Goal: Task Accomplishment & Management: Manage account settings

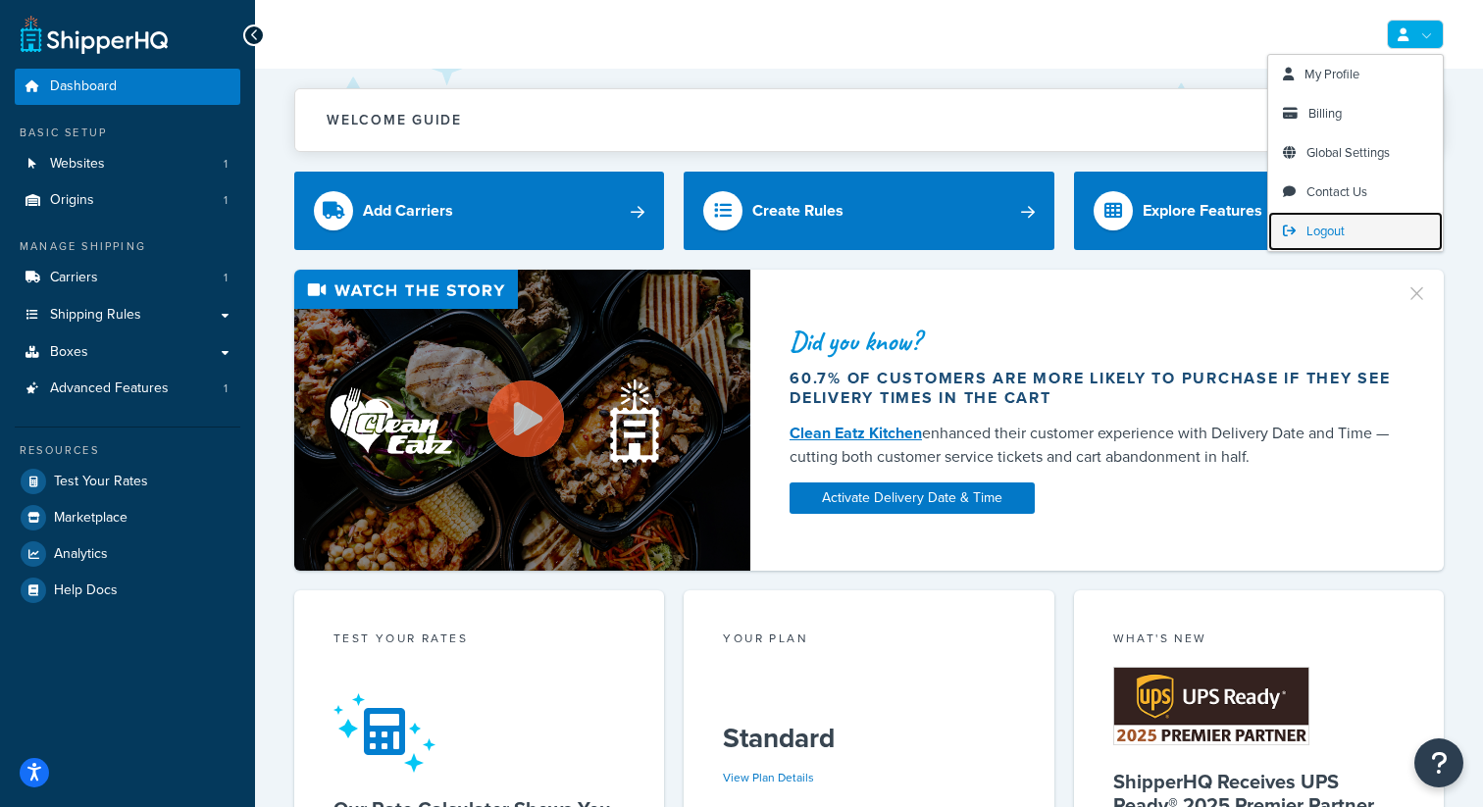
click at [1331, 235] on span "Logout" at bounding box center [1326, 231] width 38 height 19
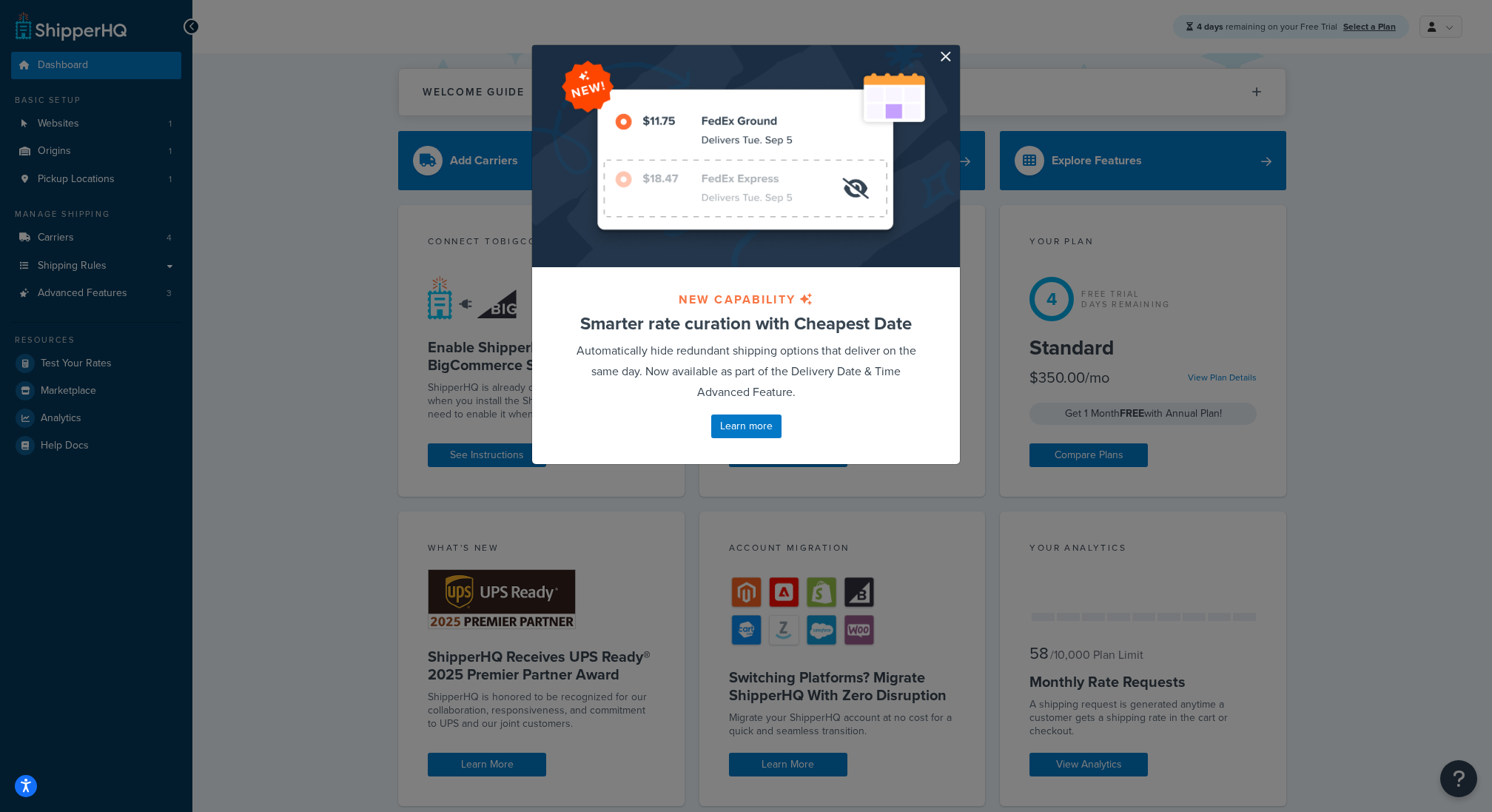
click at [943, 67] on div at bounding box center [746, 156] width 428 height 222
click at [956, 49] on button "button" at bounding box center [958, 47] width 4 height 4
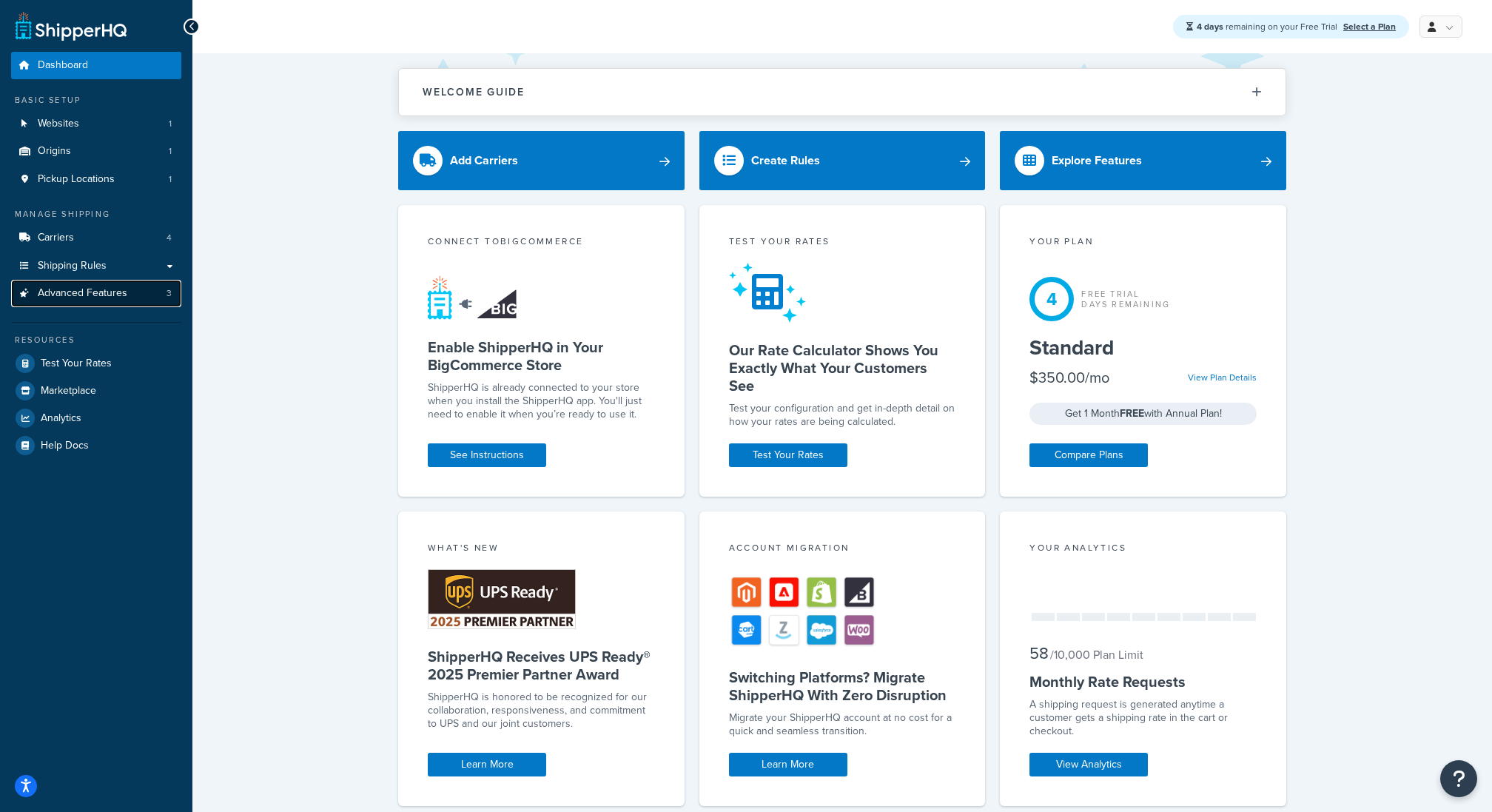
click at [98, 297] on span "Advanced Features" at bounding box center [82, 294] width 90 height 13
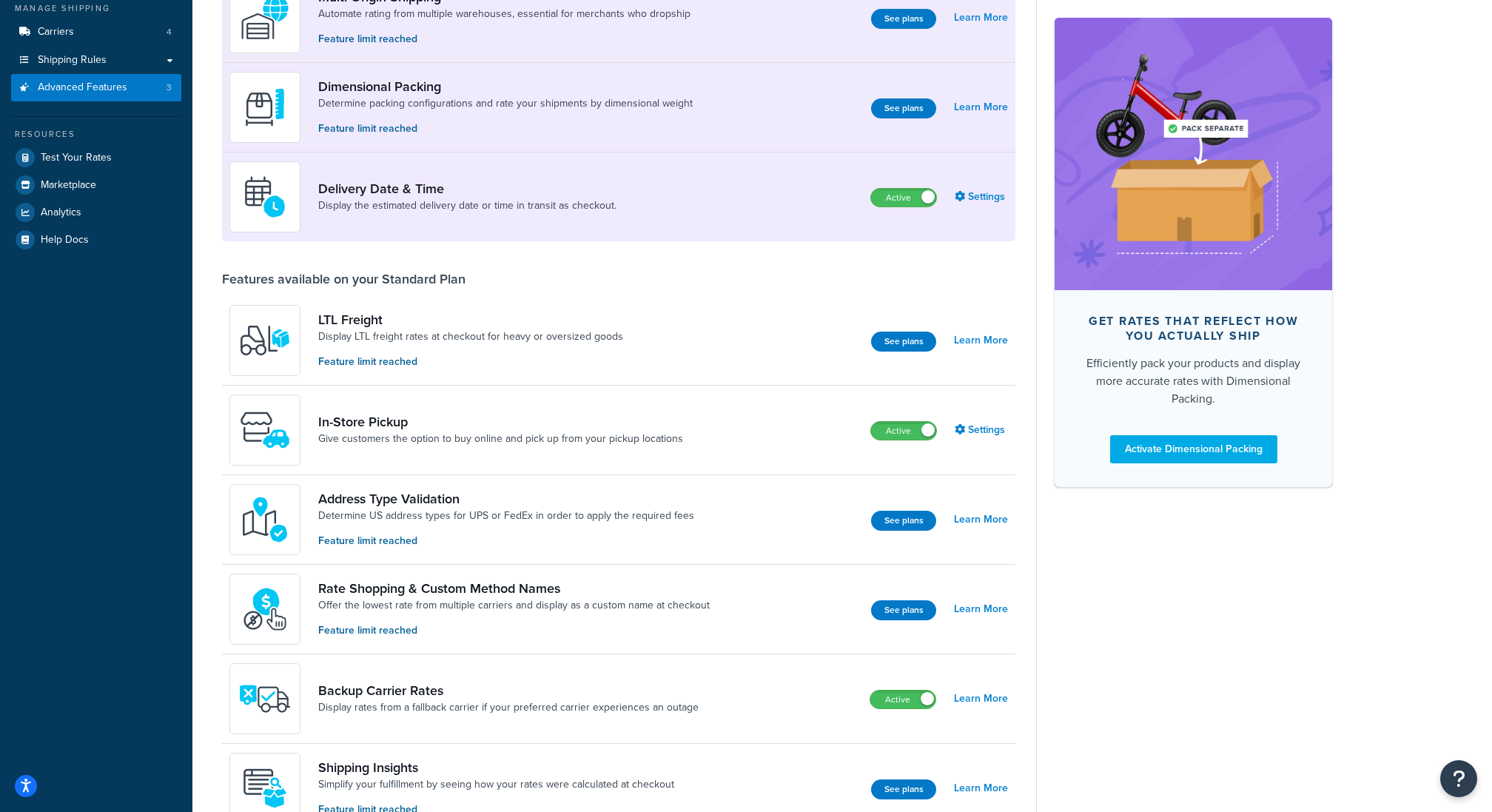
scroll to position [226, 0]
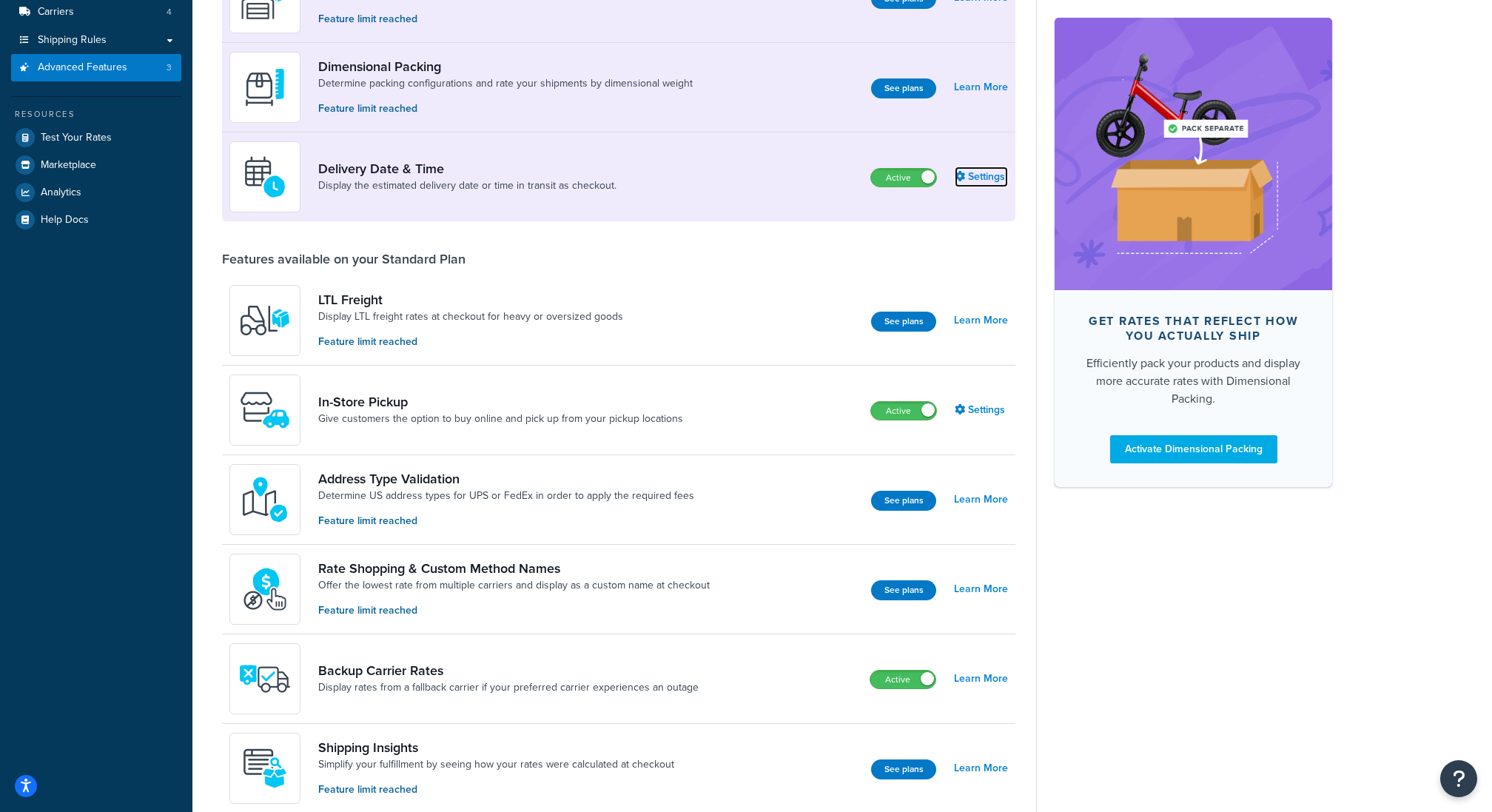
click at [972, 182] on link "Settings" at bounding box center [981, 177] width 54 height 20
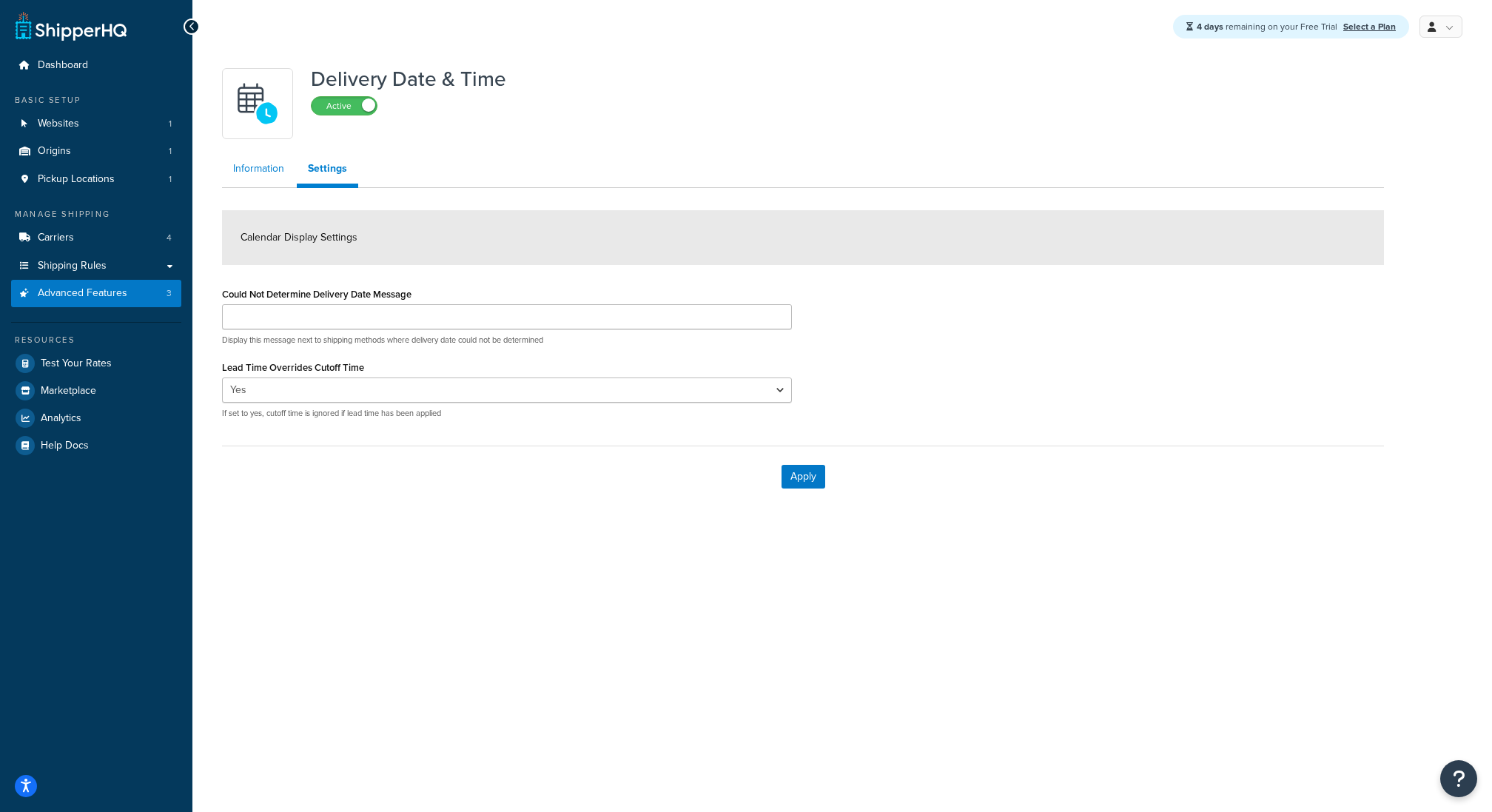
click at [266, 174] on link "Information" at bounding box center [258, 168] width 73 height 29
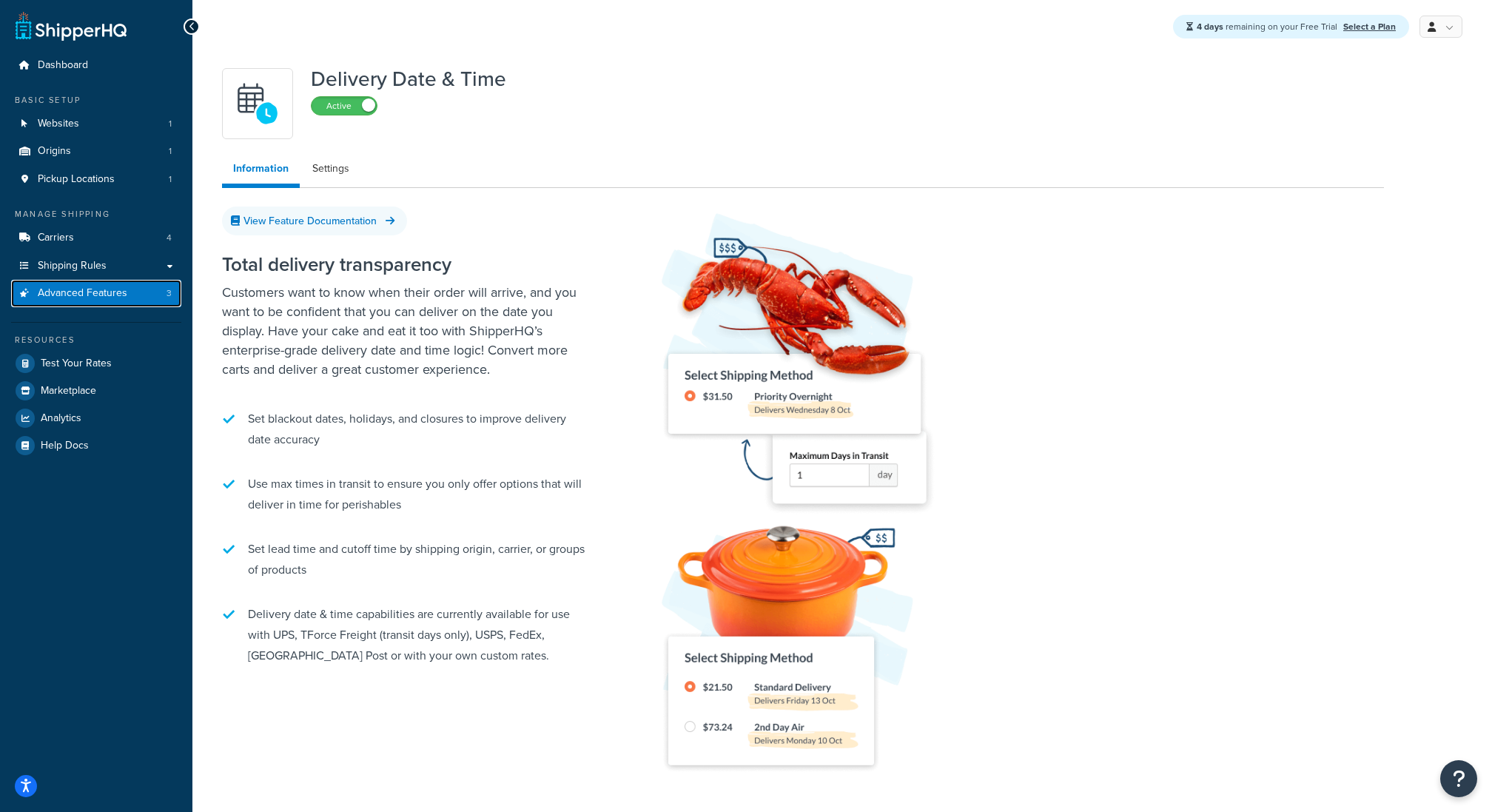
click at [110, 288] on span "Advanced Features" at bounding box center [82, 294] width 90 height 13
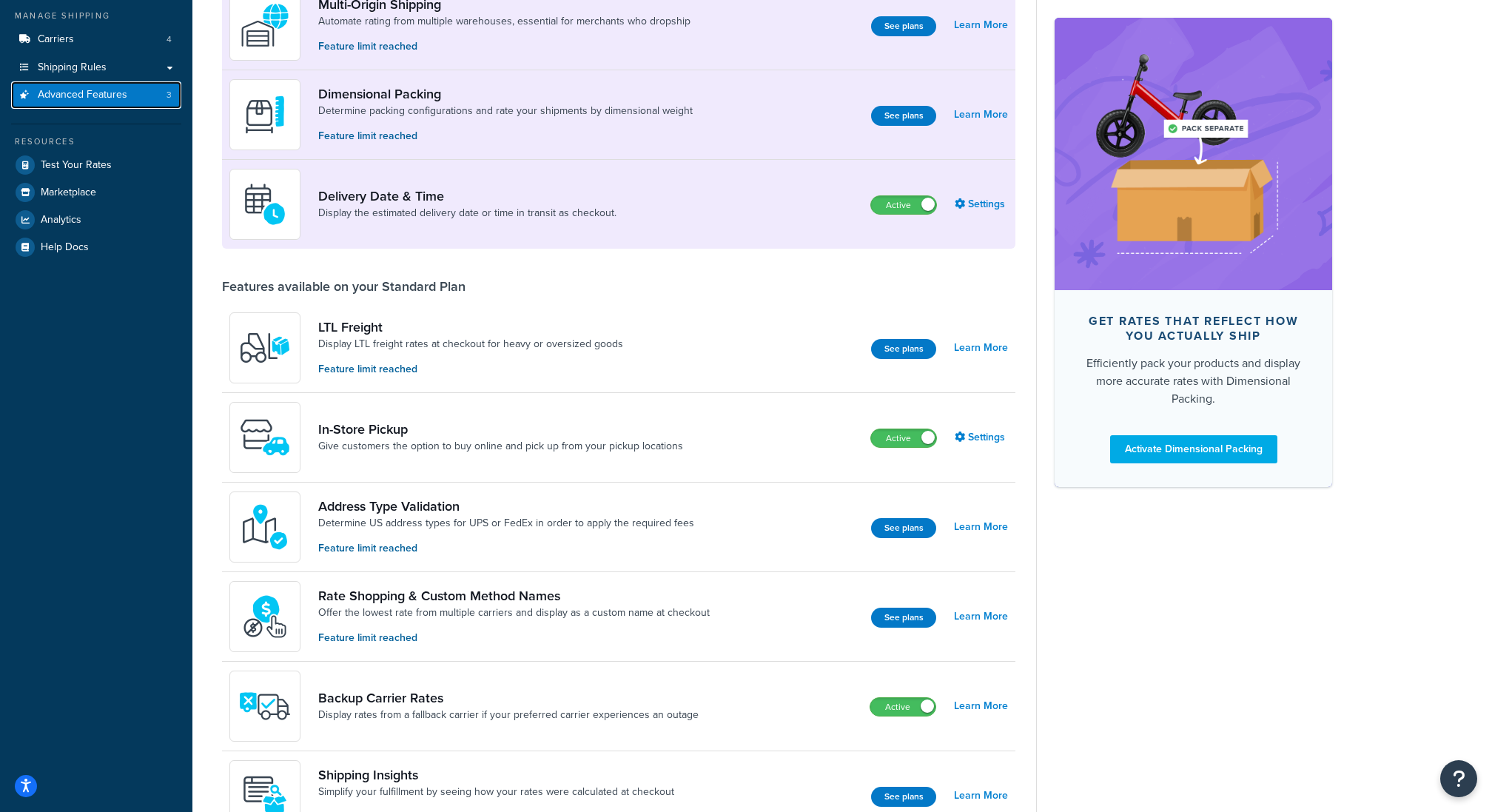
scroll to position [303, 0]
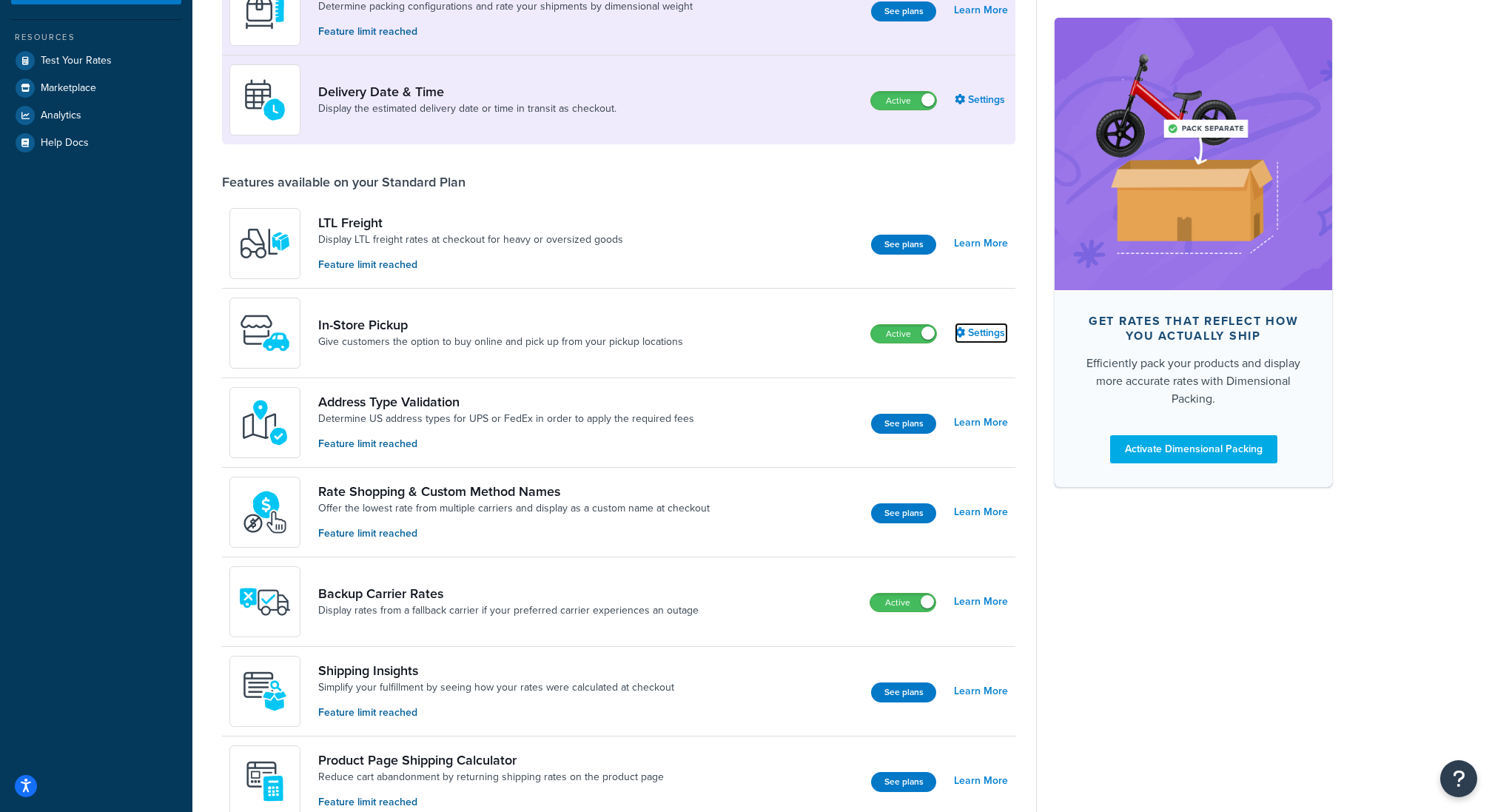
click at [979, 334] on link "Settings" at bounding box center [981, 333] width 54 height 20
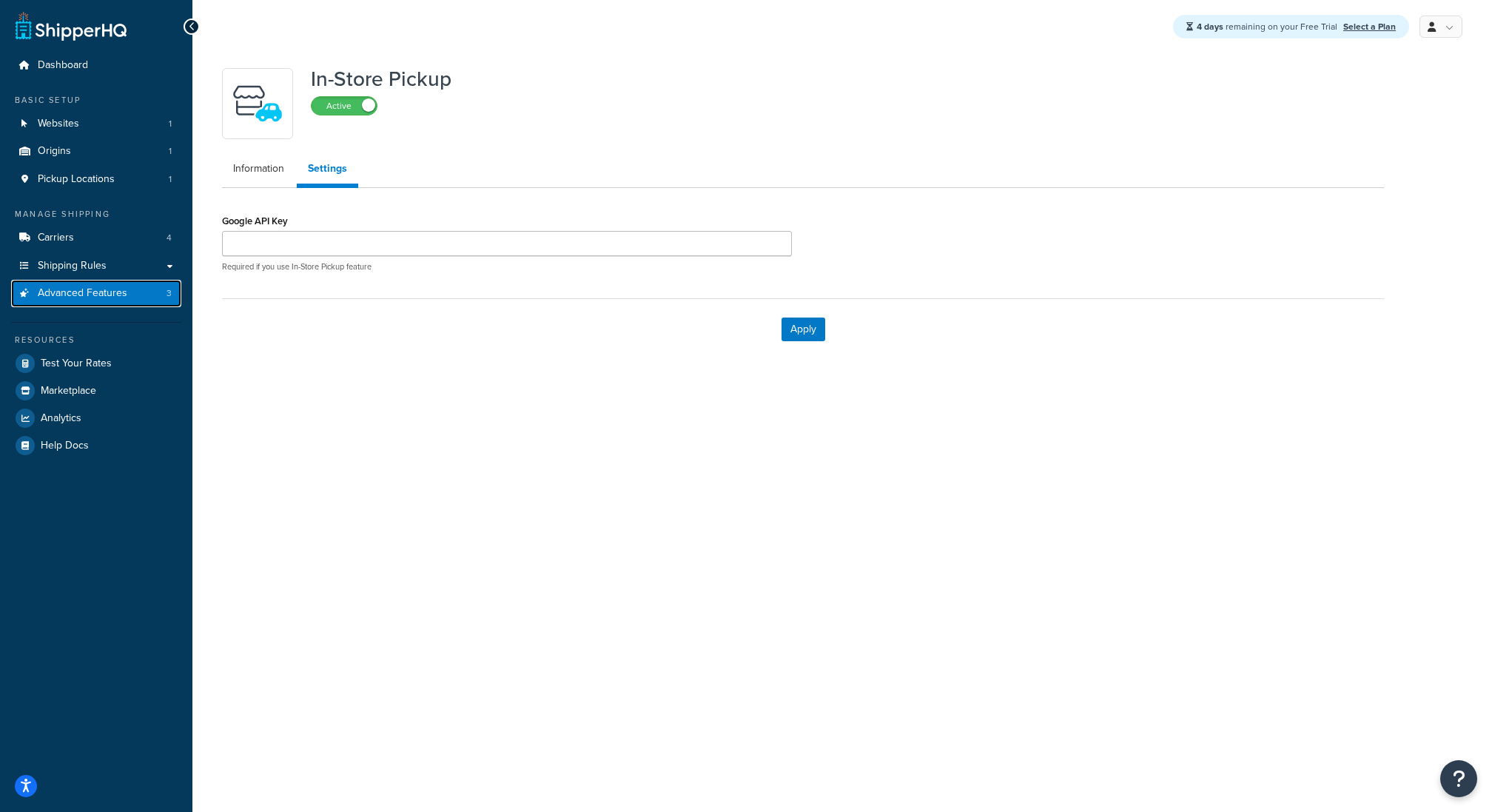
click at [135, 287] on link "Advanced Features 3" at bounding box center [97, 294] width 171 height 27
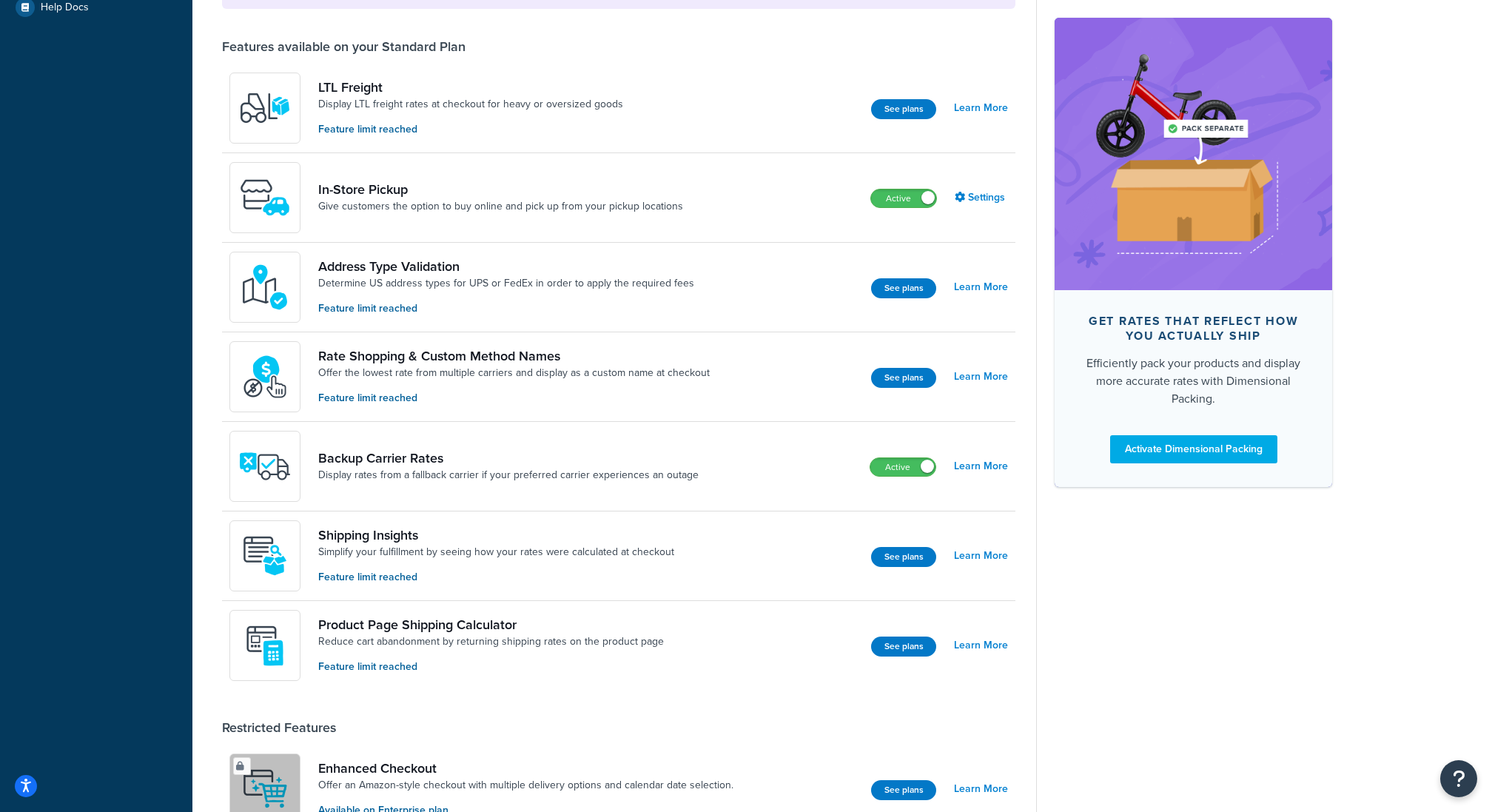
scroll to position [466, 0]
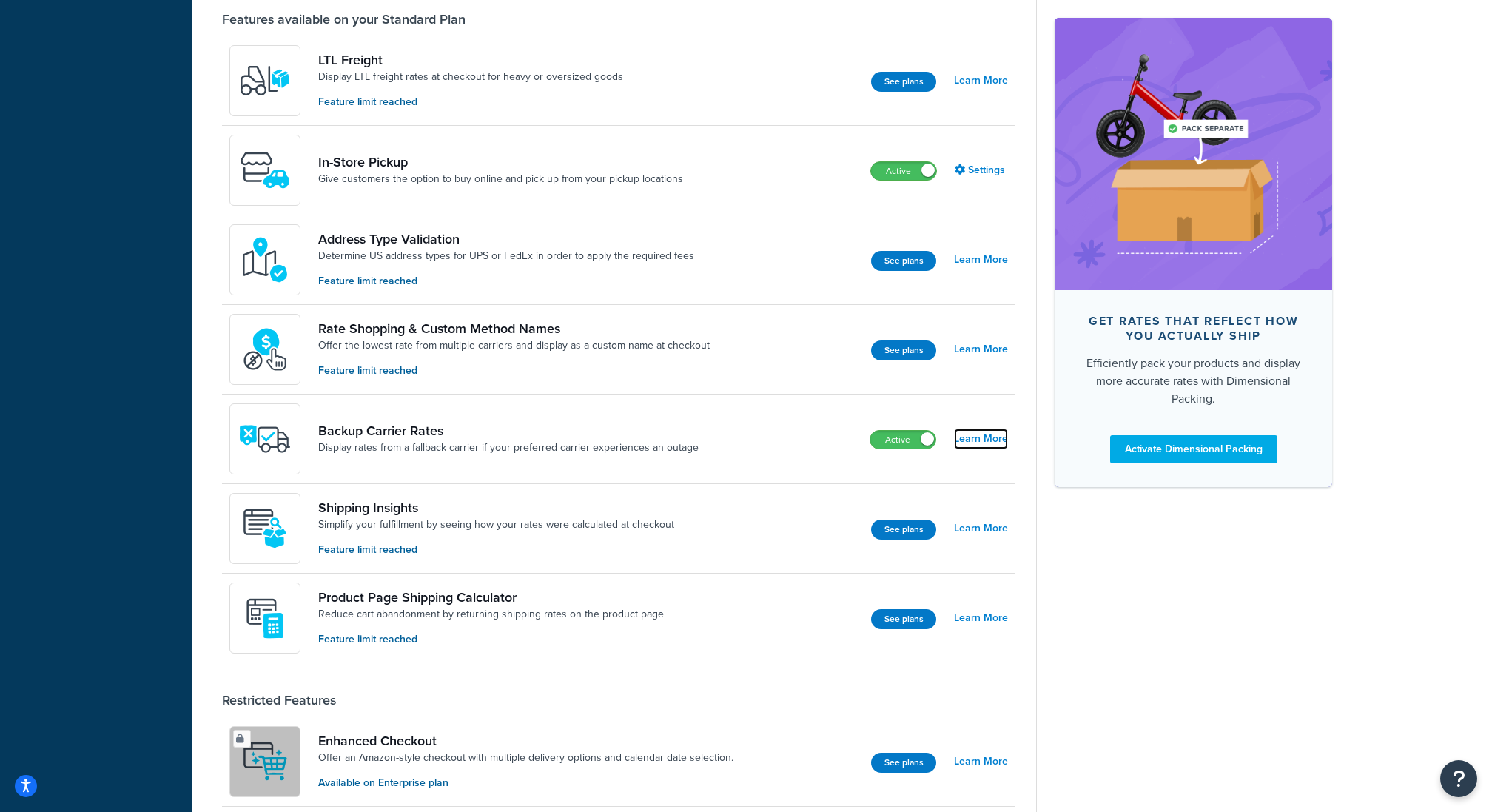
click at [980, 438] on link "Learn More" at bounding box center [981, 438] width 54 height 20
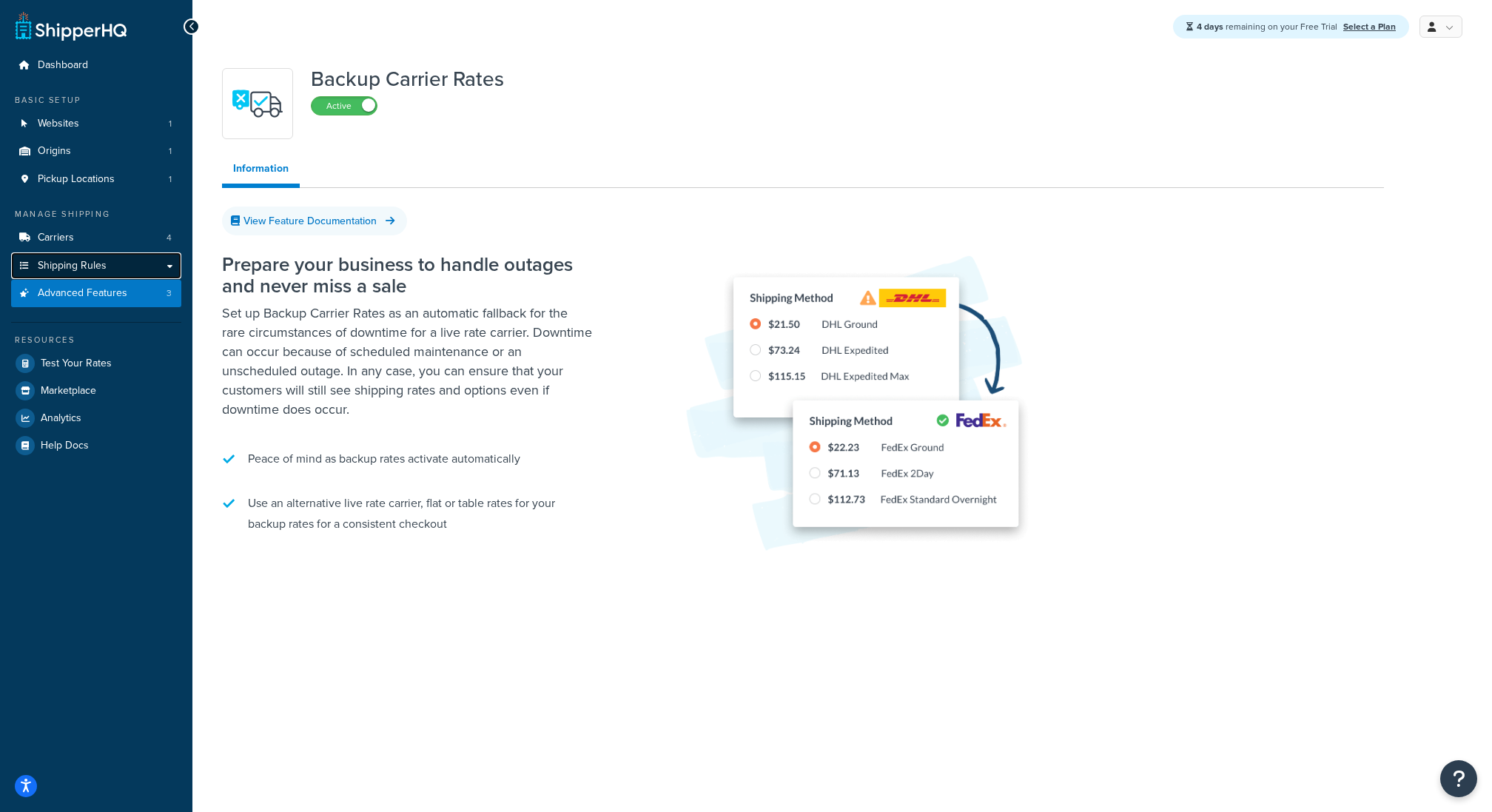
click at [84, 260] on span "Shipping Rules" at bounding box center [72, 266] width 69 height 13
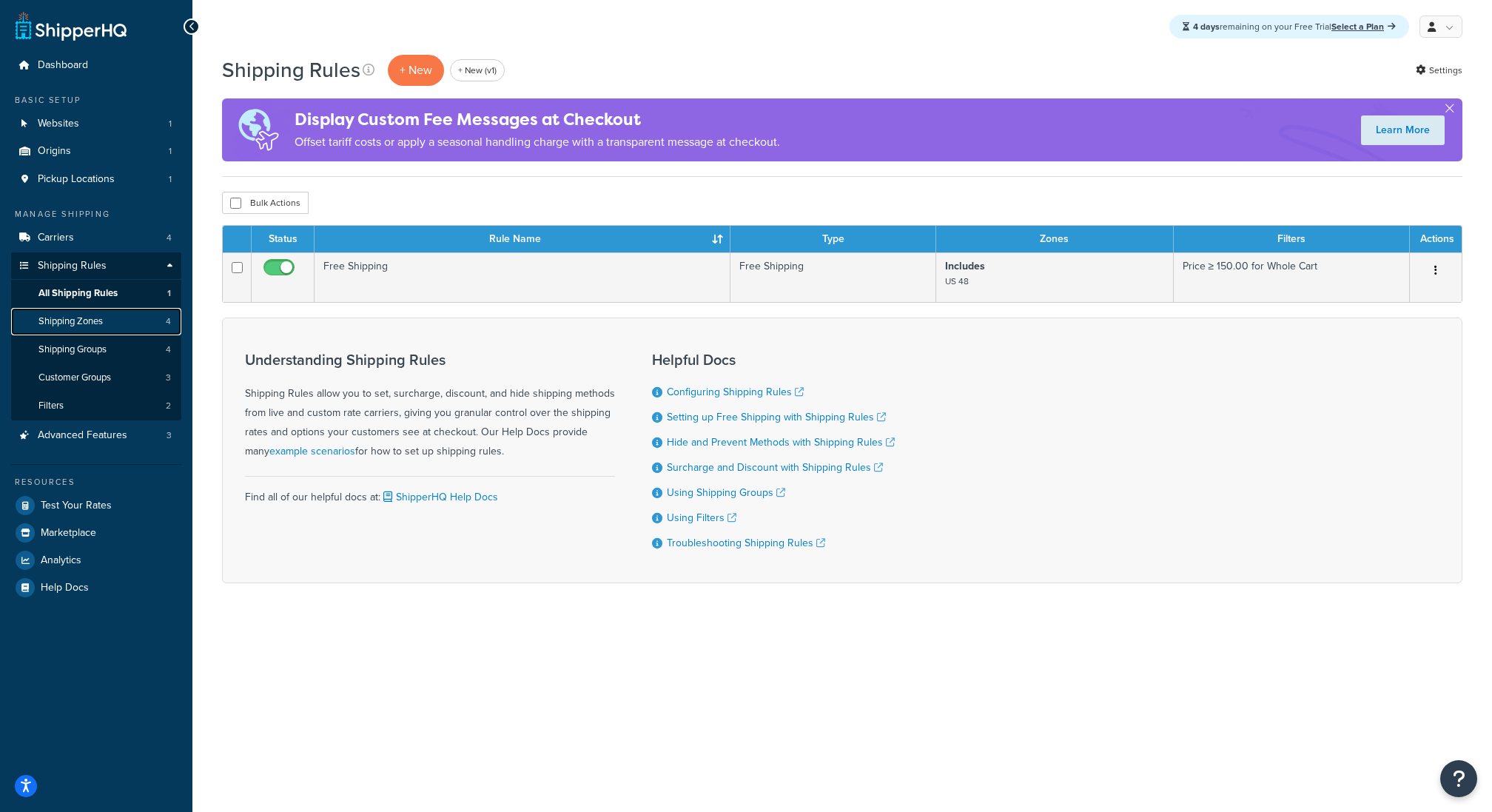
click at [115, 320] on link "Shipping Zones 4" at bounding box center [97, 321] width 171 height 27
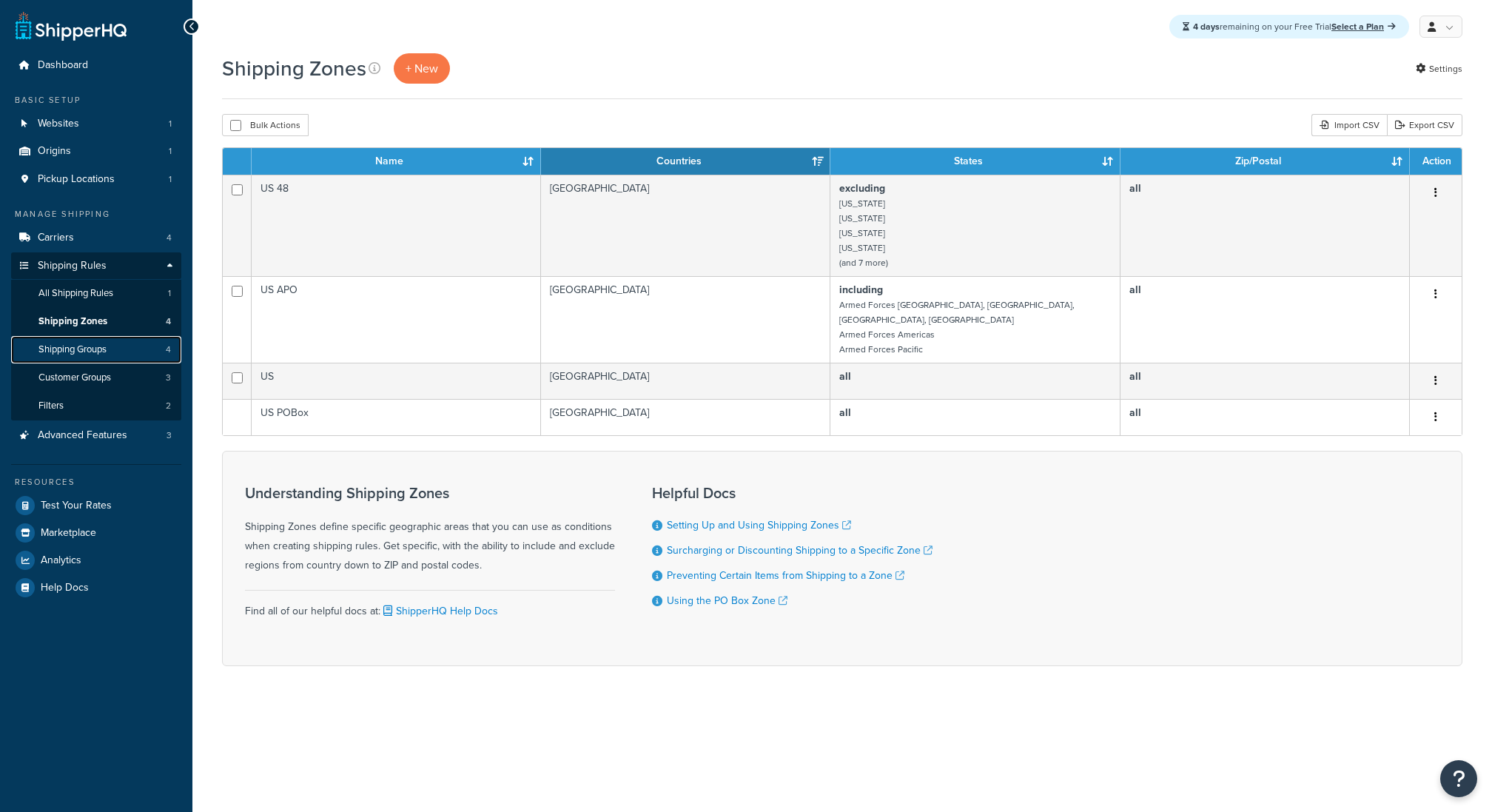
drag, startPoint x: 0, startPoint y: 0, endPoint x: 125, endPoint y: 347, distance: 368.8
click at [125, 347] on link "Shipping Groups 4" at bounding box center [97, 349] width 171 height 27
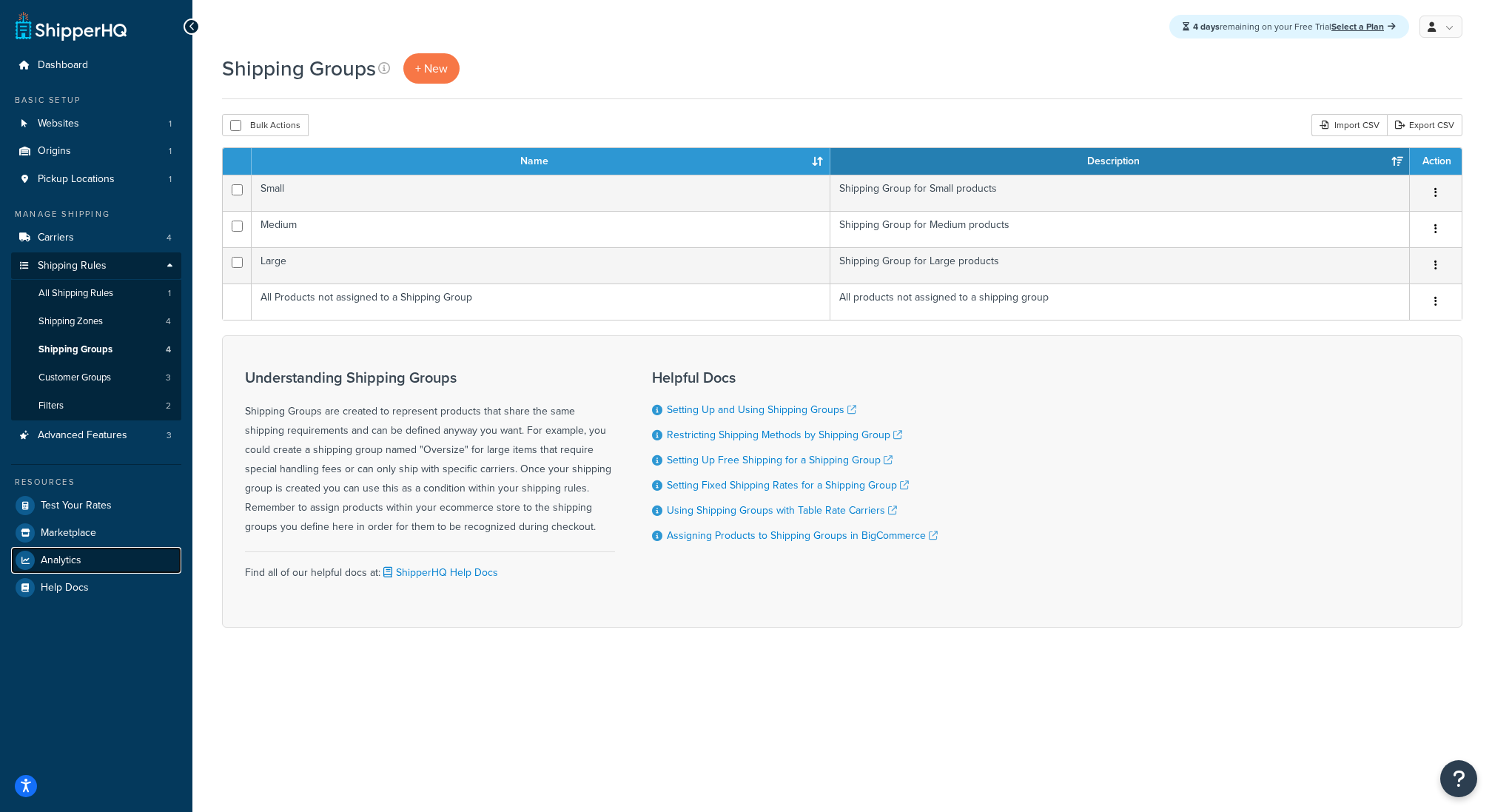
click at [89, 558] on link "Analytics" at bounding box center [97, 560] width 171 height 26
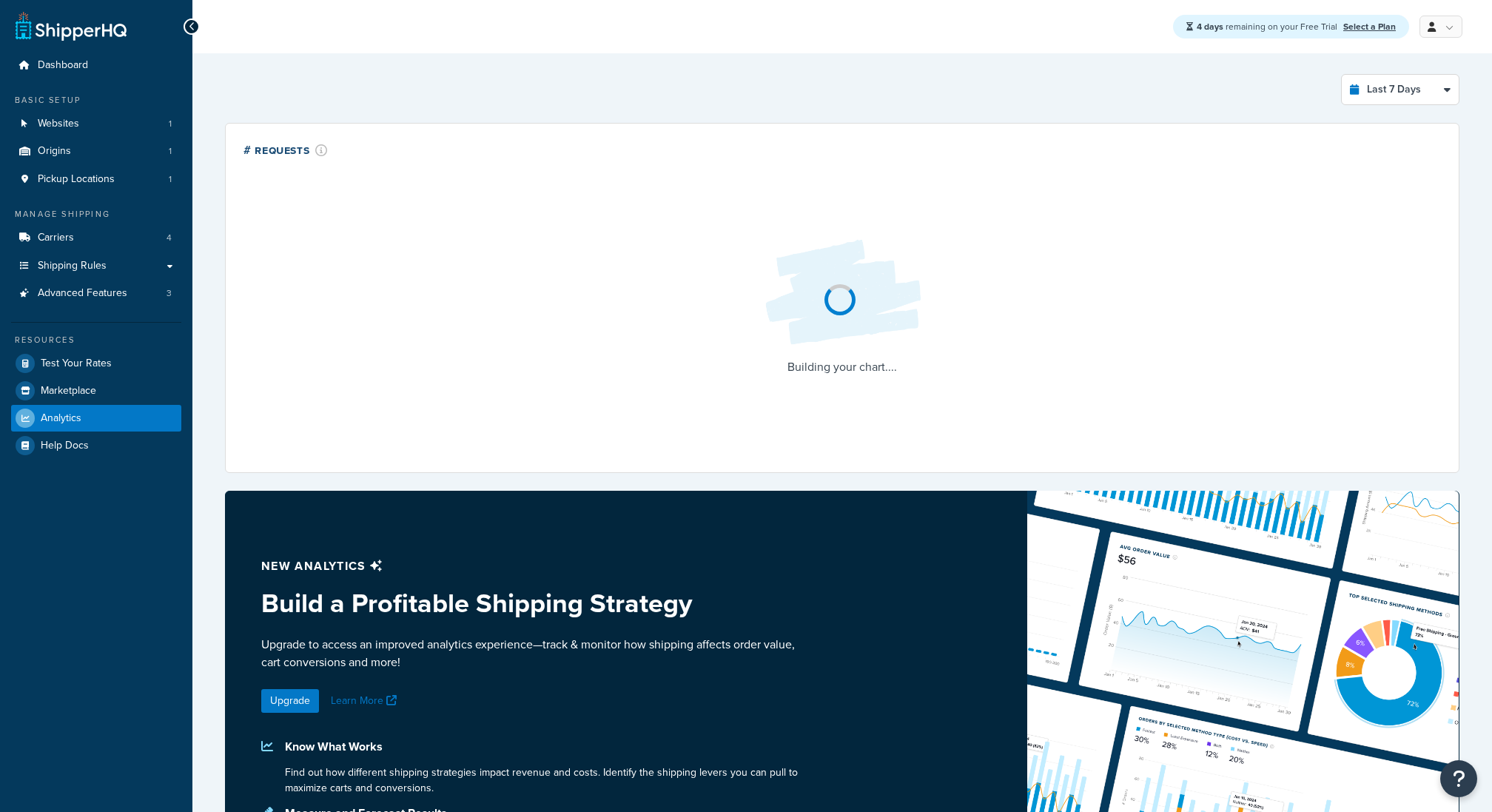
select select "last_7_days"
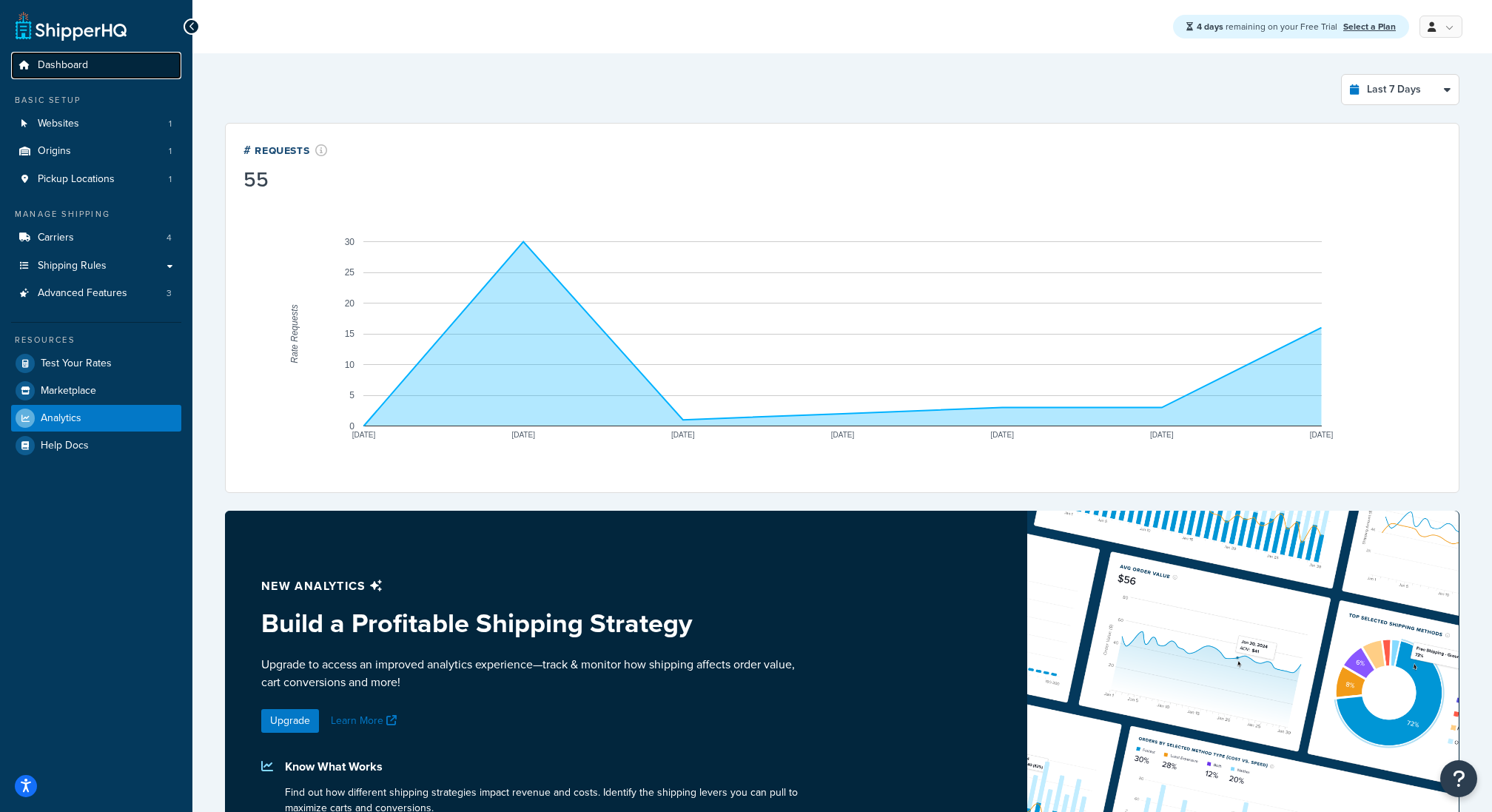
click at [96, 72] on link "Dashboard" at bounding box center [97, 66] width 171 height 27
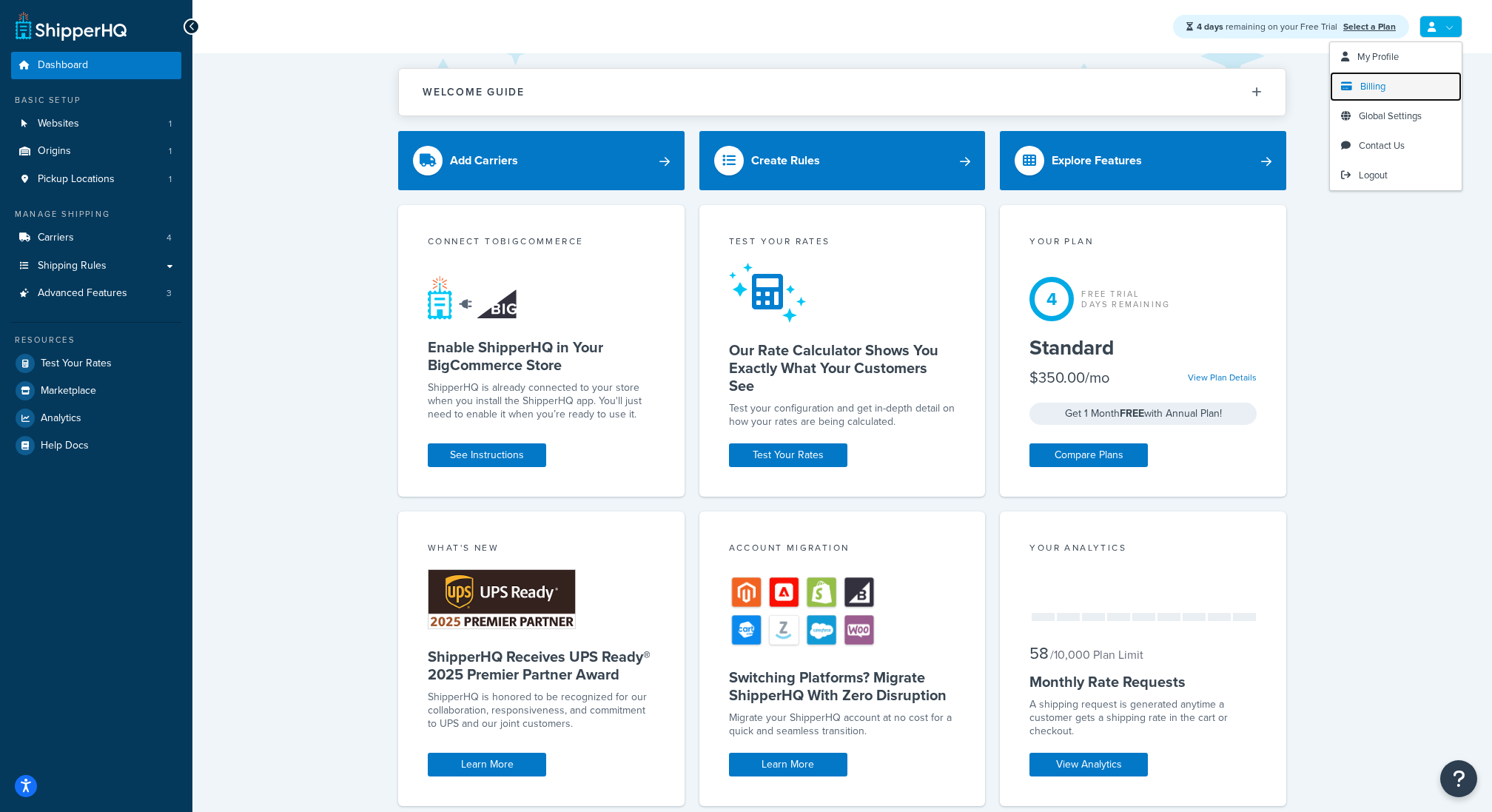
click at [1381, 83] on span "Billing" at bounding box center [1373, 86] width 25 height 14
click at [1388, 177] on link "Logout" at bounding box center [1396, 175] width 132 height 29
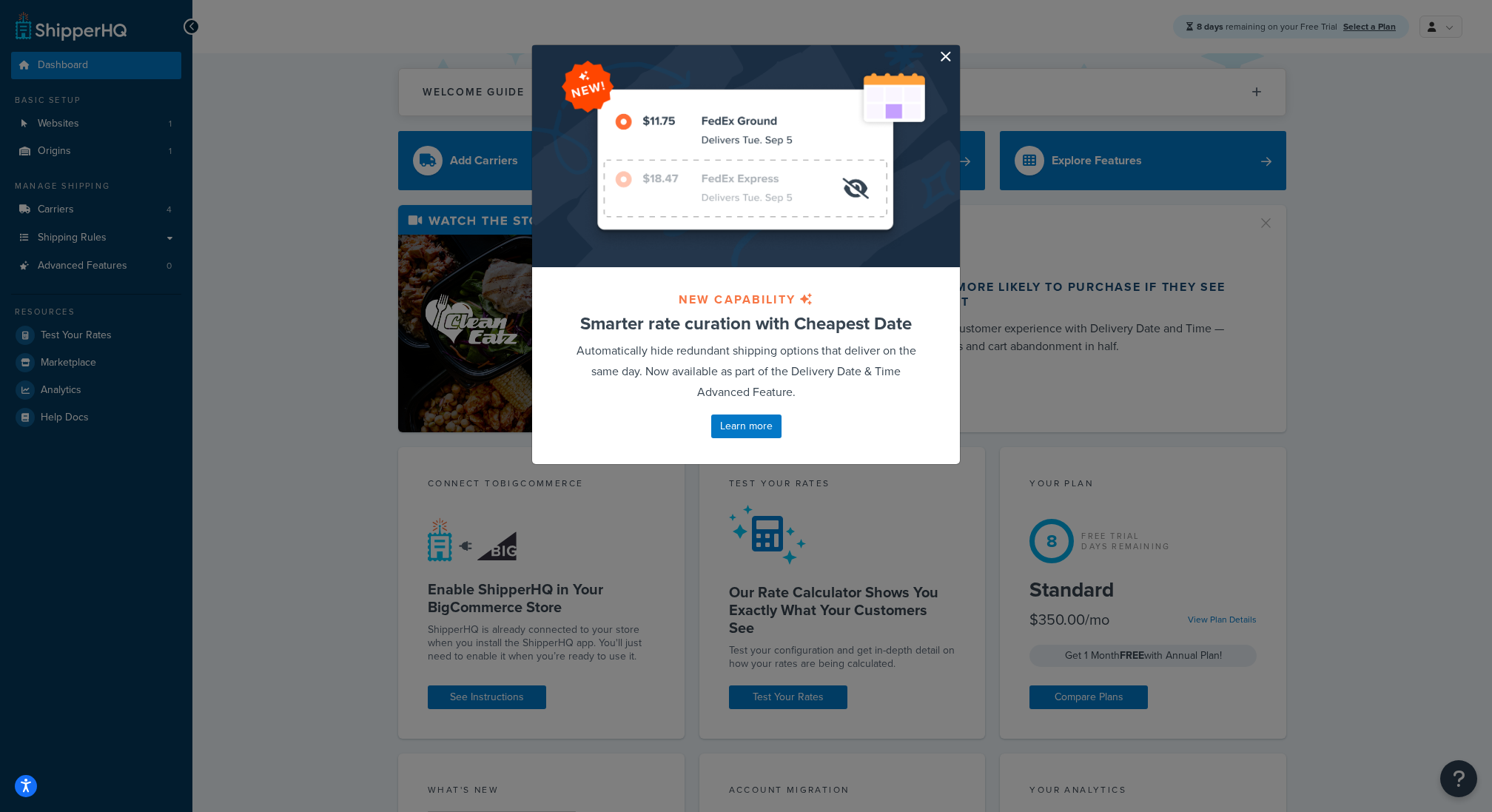
click at [956, 49] on button "button" at bounding box center [958, 47] width 4 height 4
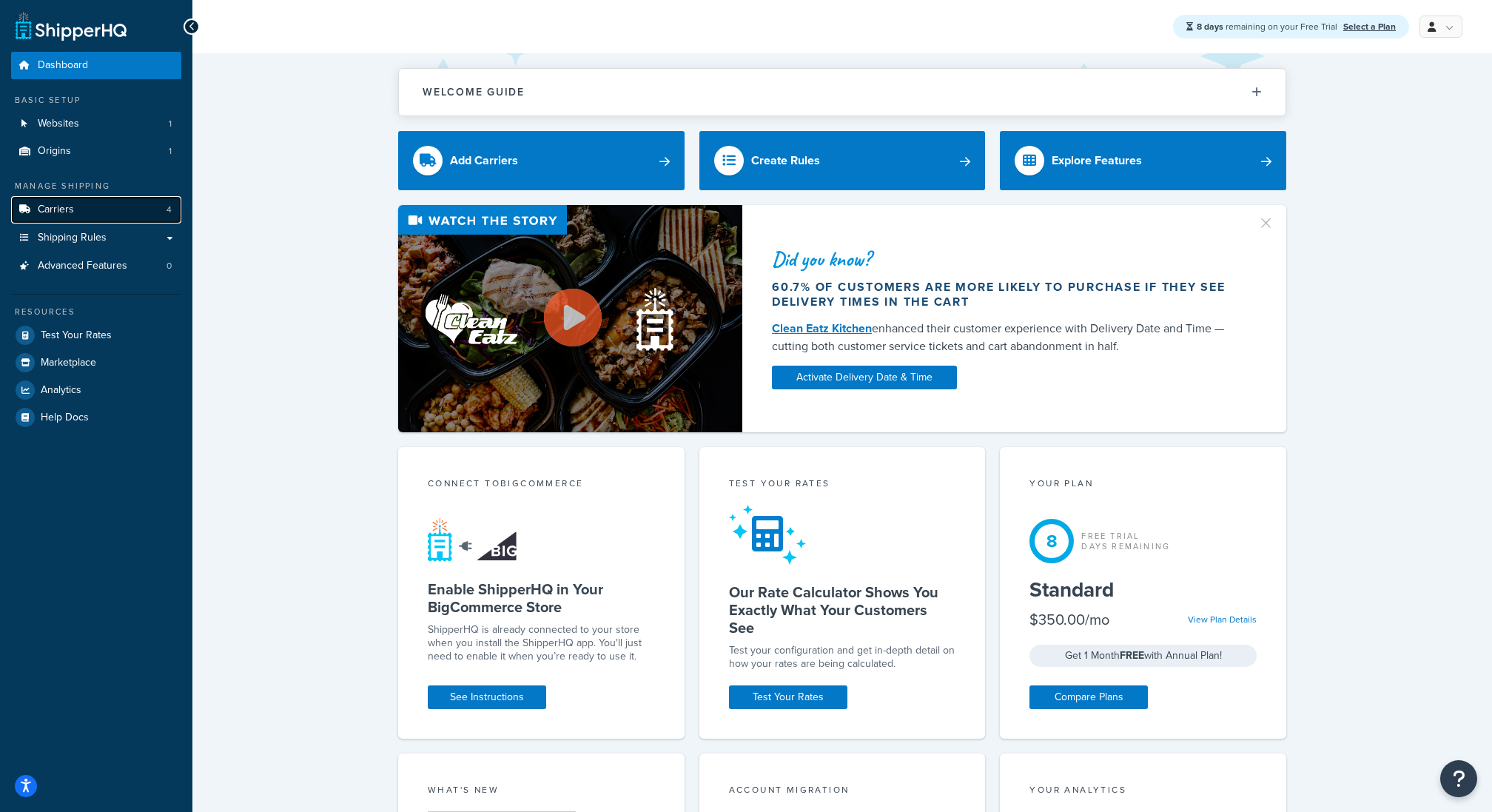
click at [118, 209] on link "Carriers 4" at bounding box center [97, 210] width 171 height 27
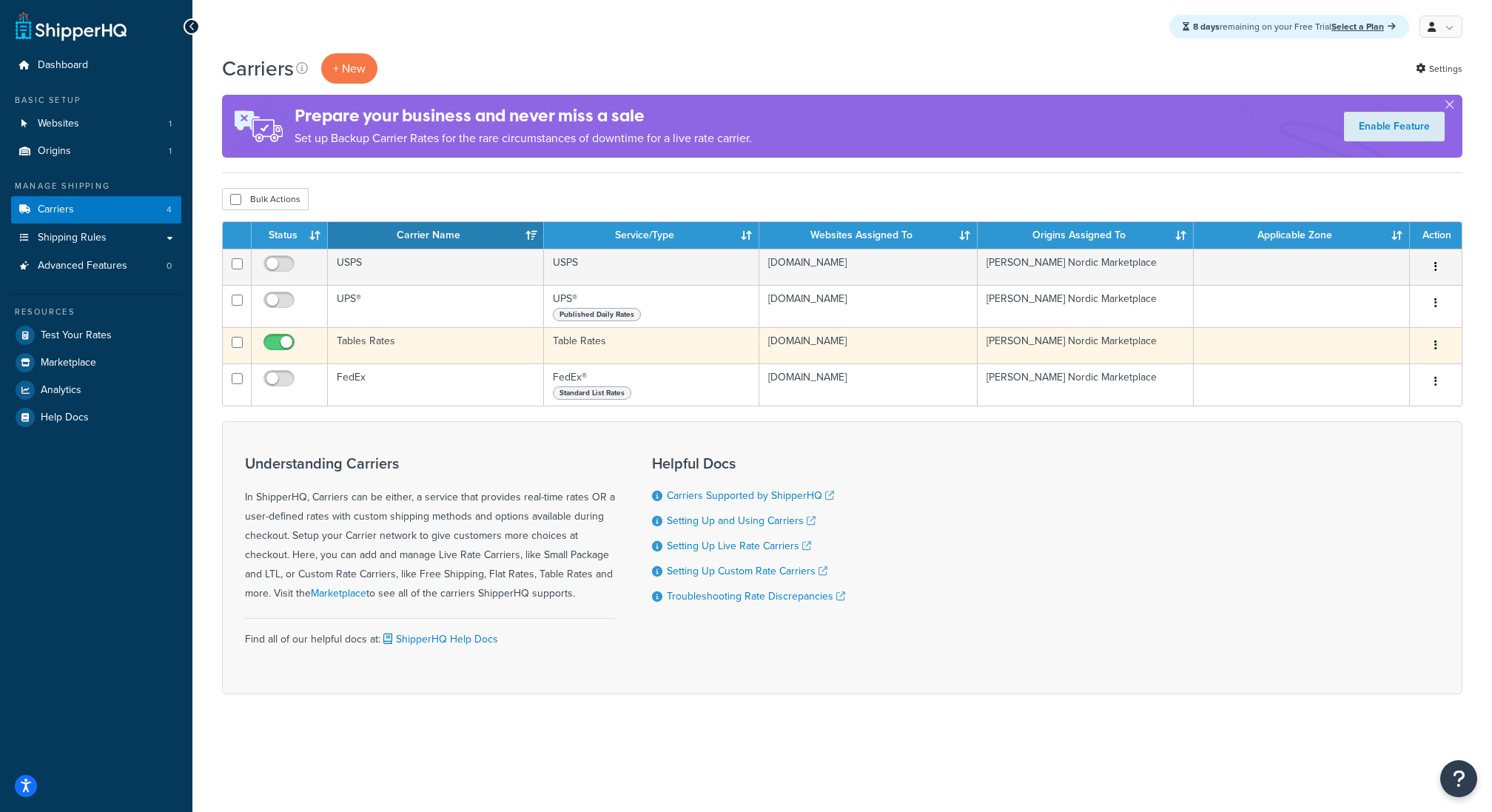
click at [1438, 349] on button "button" at bounding box center [1435, 345] width 20 height 23
click at [1346, 373] on link "Edit" at bounding box center [1376, 380] width 117 height 30
click at [1346, 364] on td at bounding box center [1302, 346] width 216 height 36
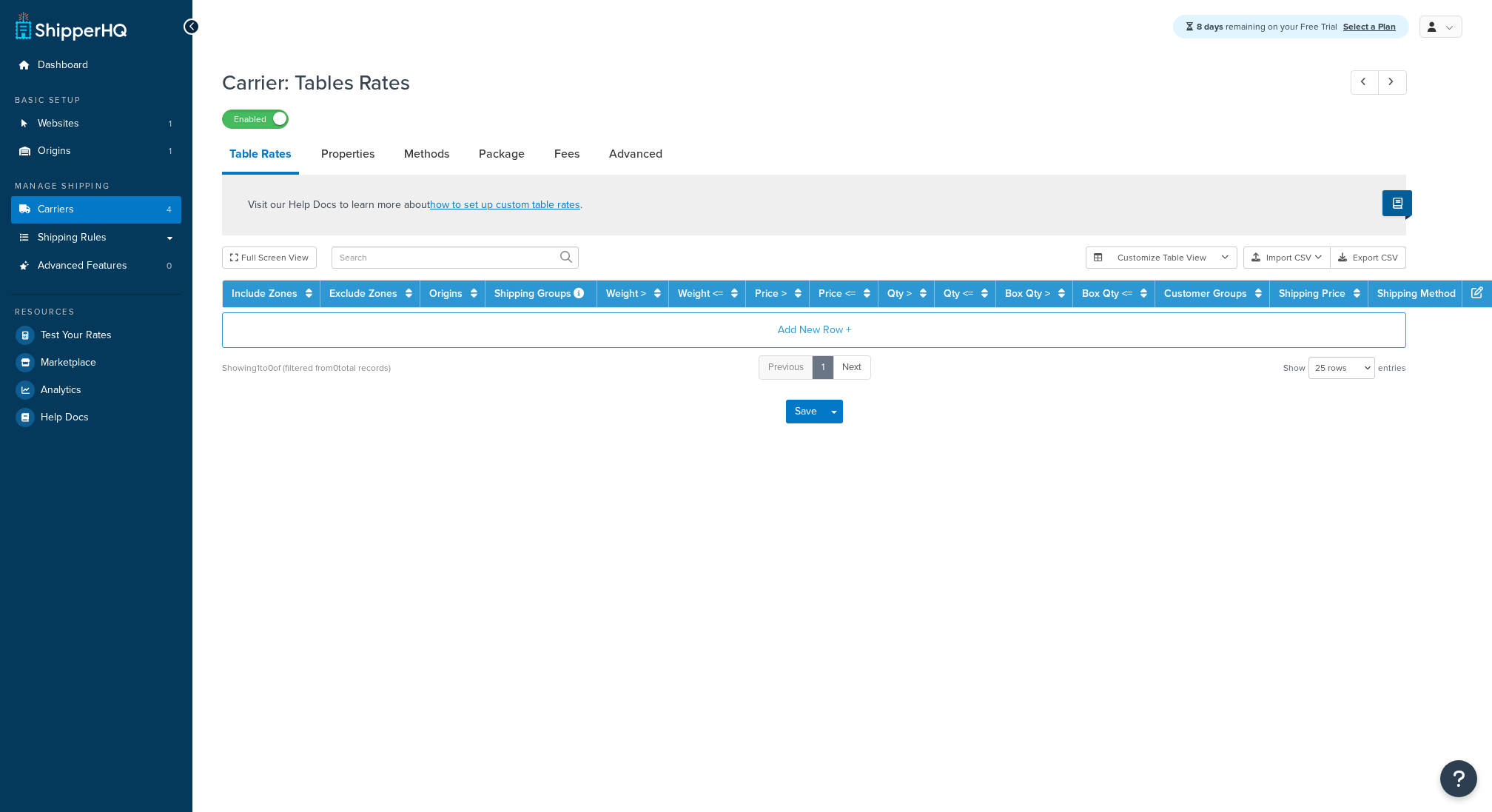
select select "25"
click at [1437, 364] on div "Carrier: Tables Rates Enabled Table Rates Properties Methods Package Fees Advan…" at bounding box center [842, 269] width 1300 height 418
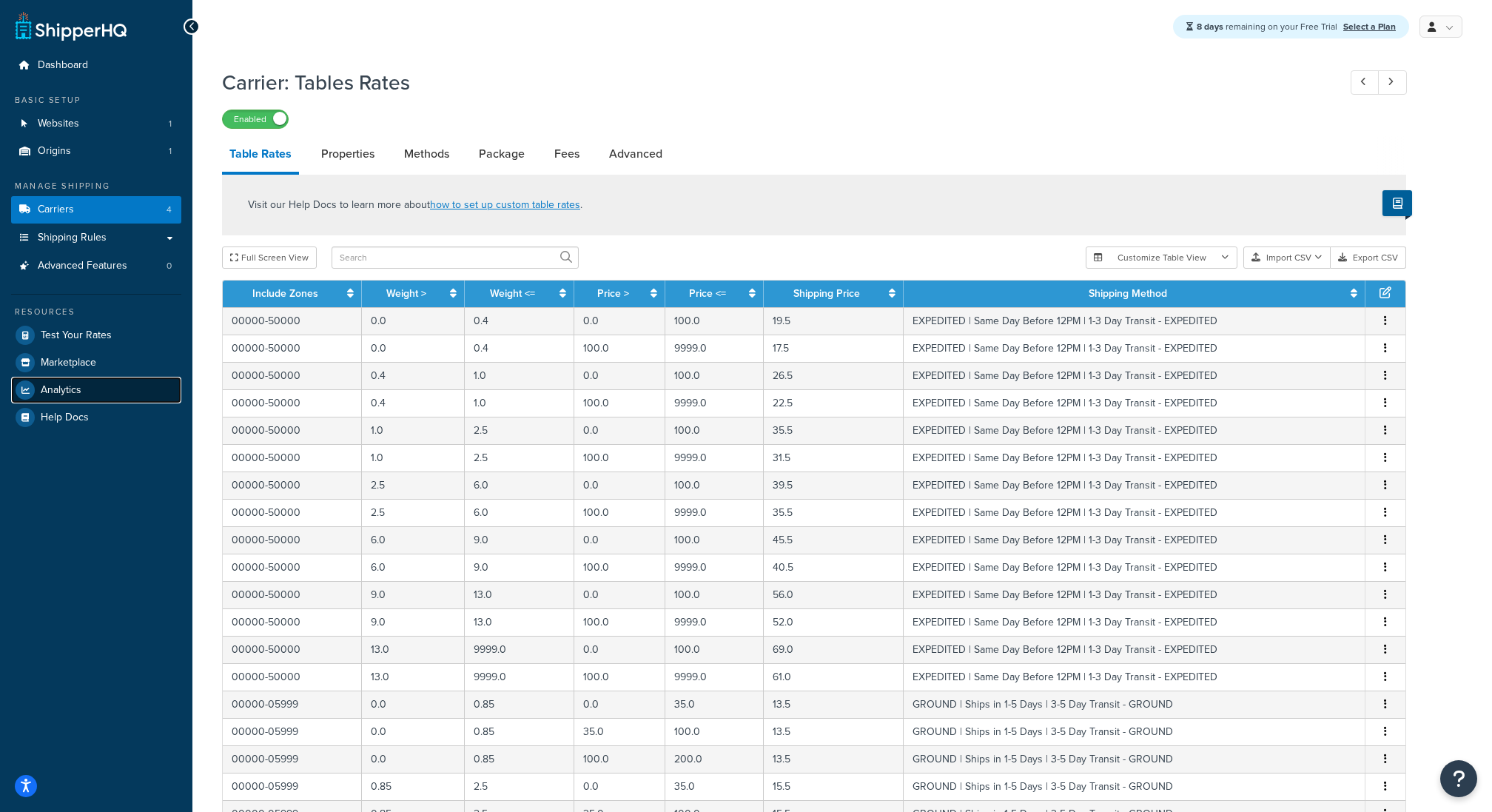
click at [54, 387] on span "Analytics" at bounding box center [61, 390] width 41 height 13
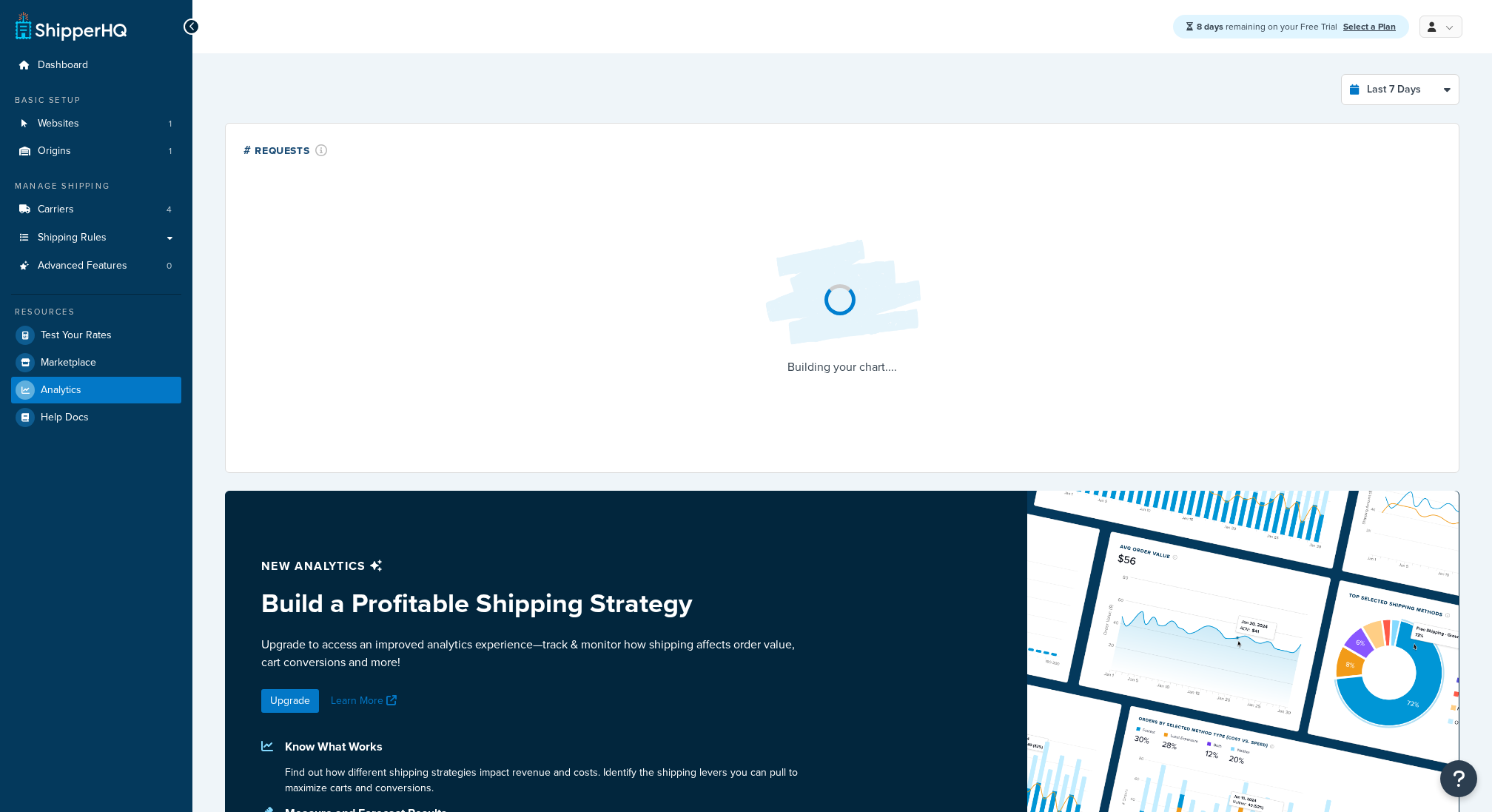
select select "last_7_days"
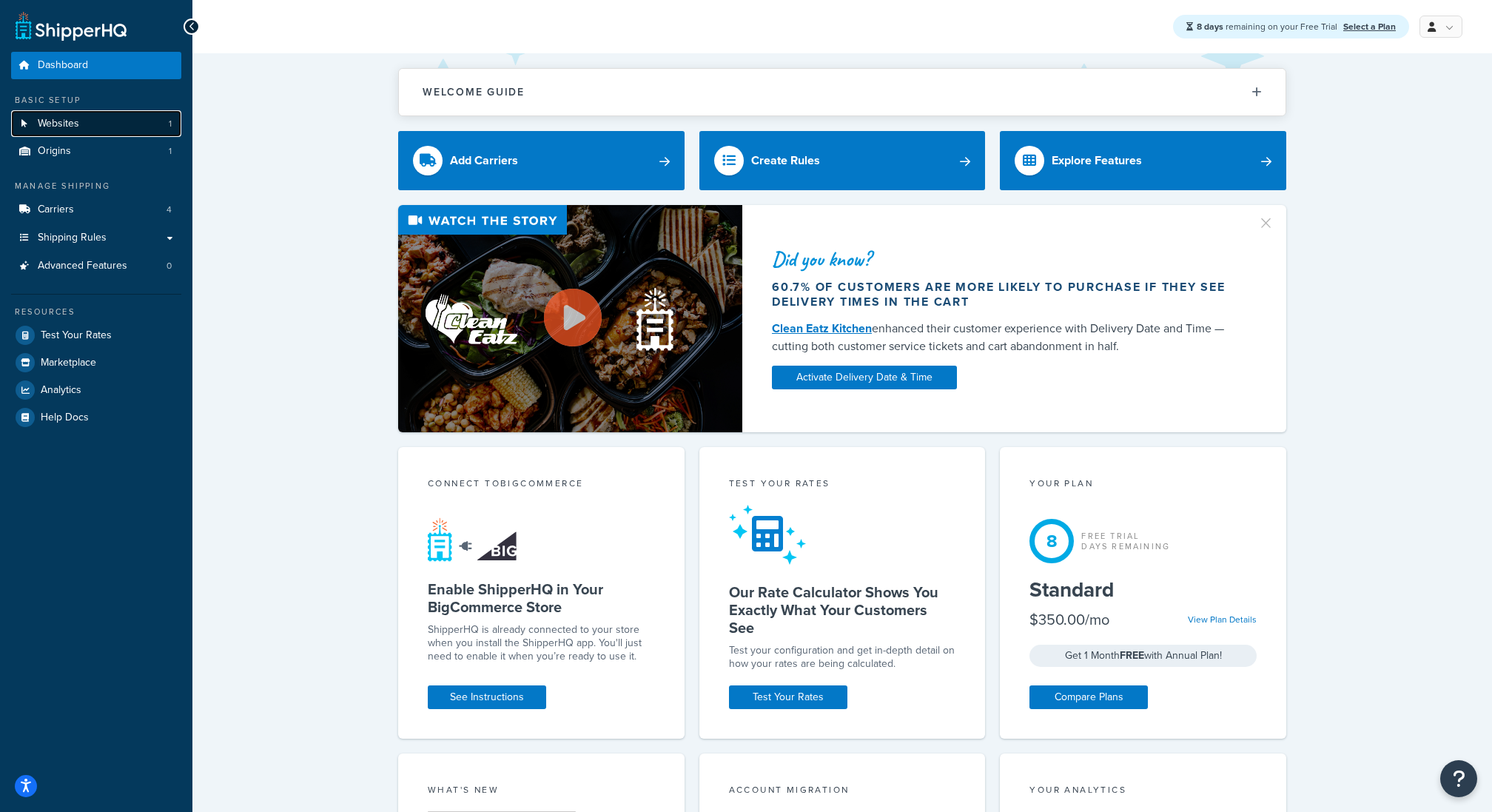
click at [141, 129] on link "Websites 1" at bounding box center [97, 124] width 171 height 27
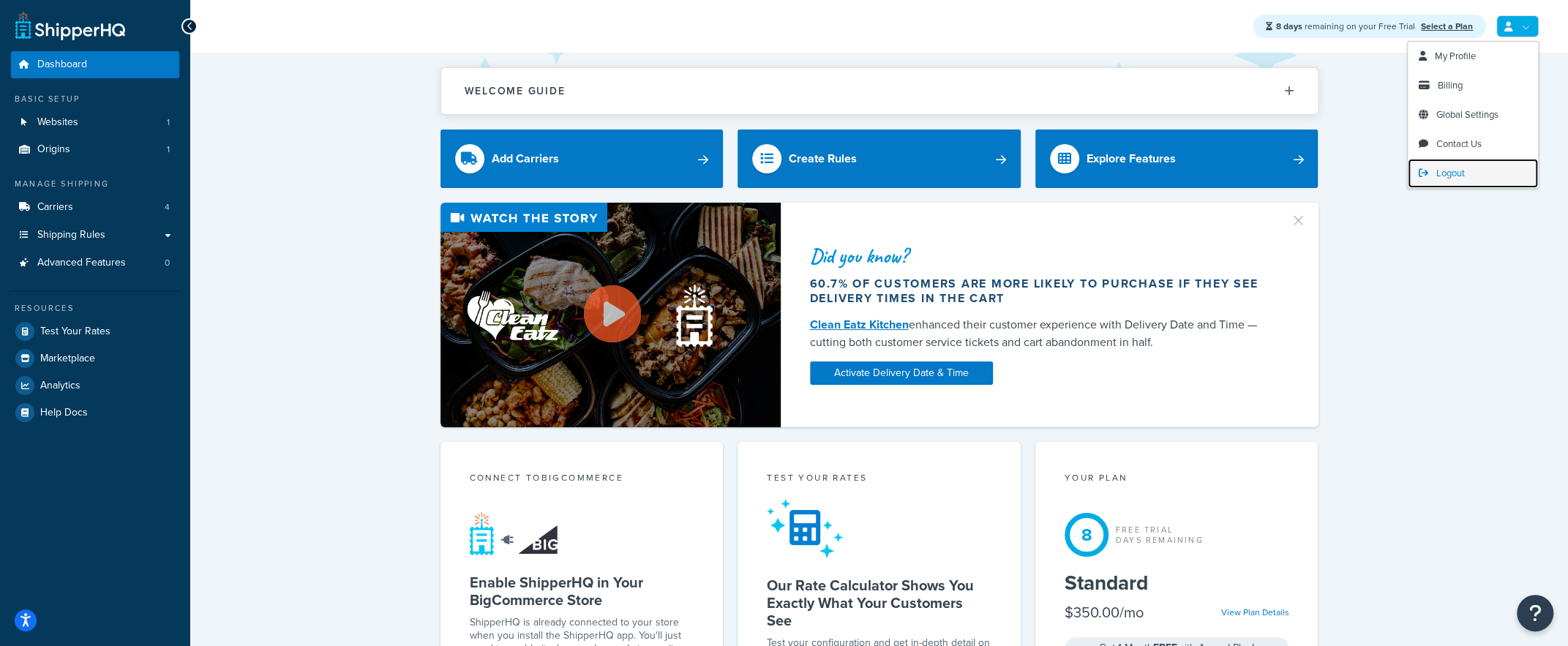
click at [1446, 174] on span "Logout" at bounding box center [1450, 173] width 28 height 14
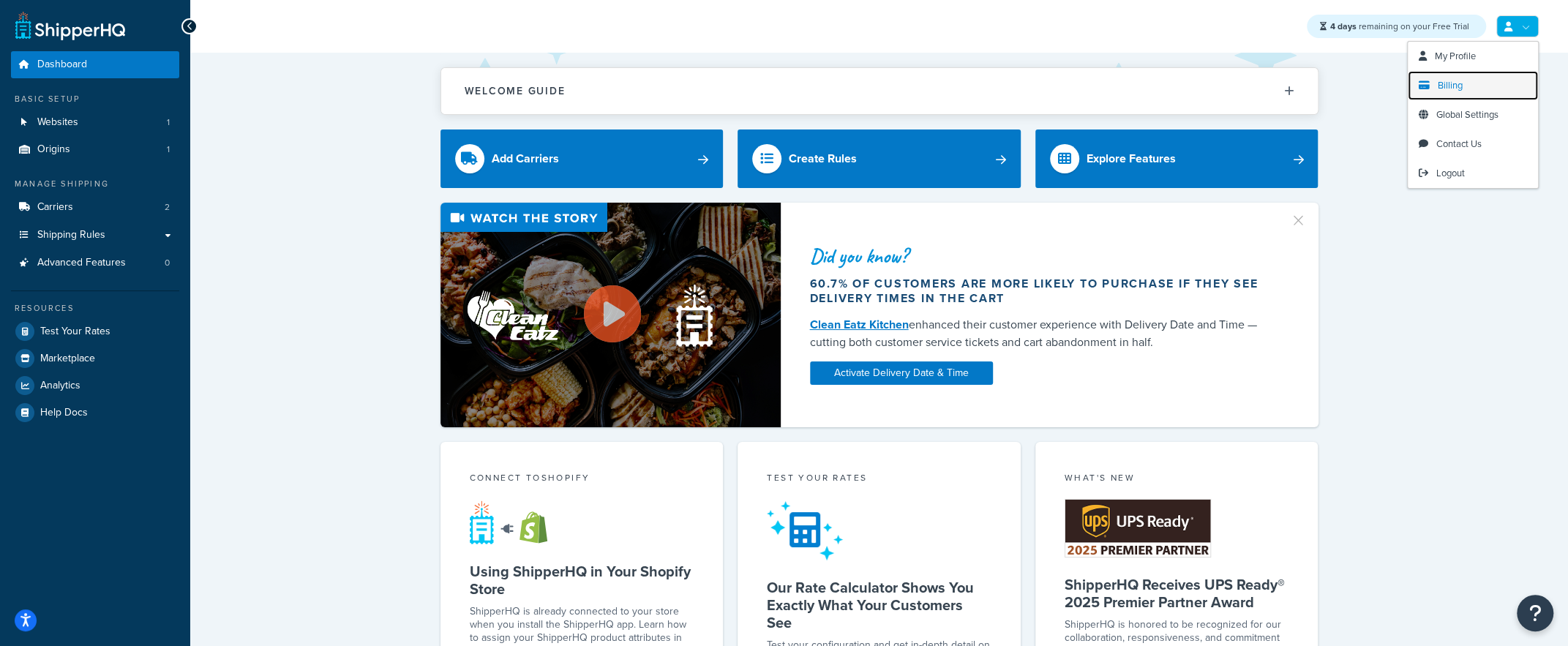
click at [1451, 82] on span "Billing" at bounding box center [1449, 85] width 25 height 14
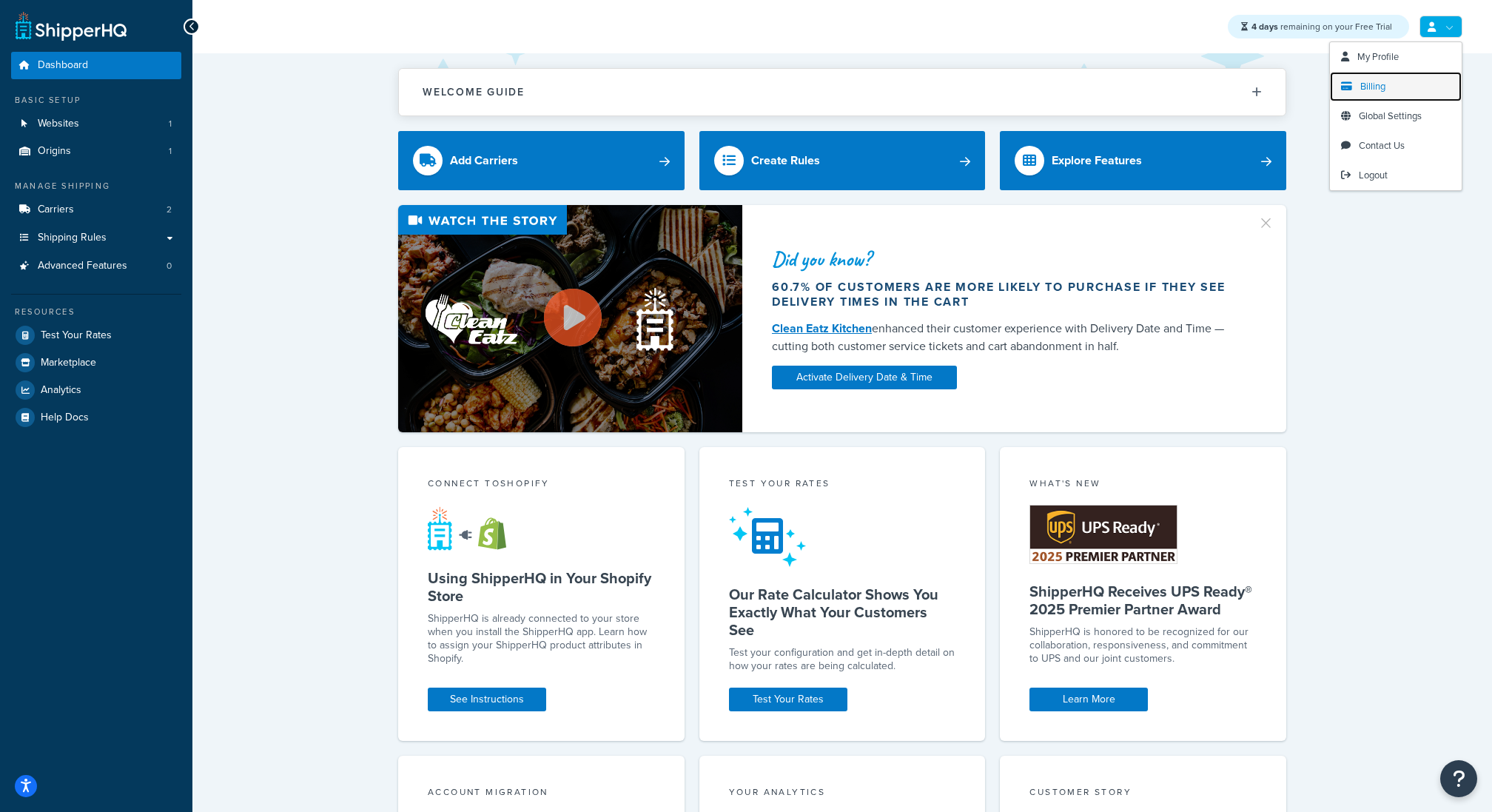
click at [1372, 85] on span "Billing" at bounding box center [1373, 86] width 25 height 14
click at [1377, 165] on link "Logout" at bounding box center [1396, 175] width 132 height 29
click at [1369, 83] on span "Billing" at bounding box center [1373, 86] width 25 height 14
